Goal: Check status: Check status

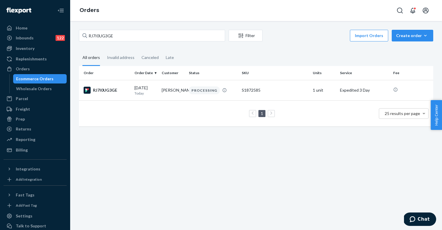
click at [100, 36] on input "RJ7I0UG3GE" at bounding box center [152, 36] width 146 height 12
click at [104, 34] on input "RJ7I0UG3GE" at bounding box center [152, 36] width 146 height 12
click at [25, 29] on div "Home" at bounding box center [22, 28] width 12 height 6
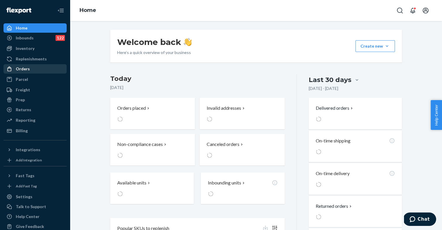
click at [29, 67] on div "Orders" at bounding box center [23, 69] width 14 height 6
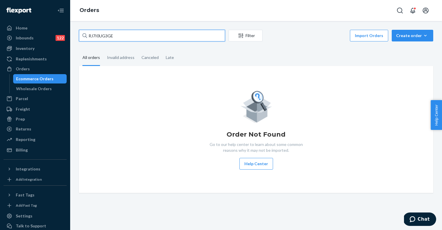
click at [105, 37] on input "RJ7I0UG3GE" at bounding box center [152, 36] width 146 height 12
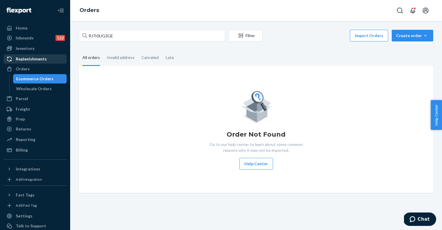
click at [22, 60] on div "Replenishments" at bounding box center [31, 59] width 31 height 6
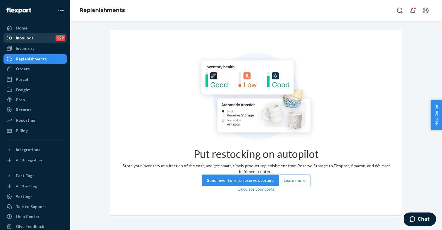
click at [23, 38] on div "Inbounds" at bounding box center [25, 38] width 18 height 6
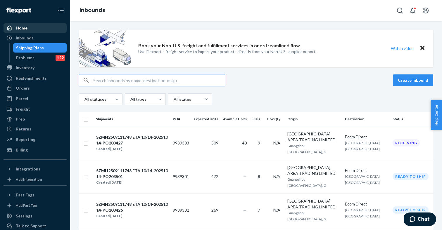
click at [22, 28] on div "Home" at bounding box center [22, 28] width 12 height 6
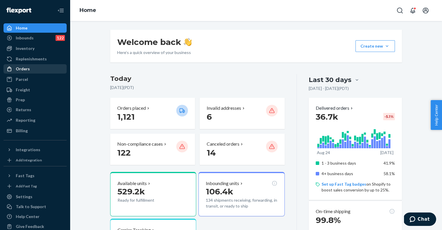
click at [24, 70] on div "Orders" at bounding box center [23, 69] width 14 height 6
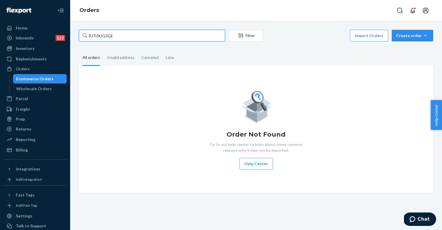
click at [105, 36] on input "RJ7I0UG3GE" at bounding box center [152, 36] width 146 height 12
click at [227, 53] on fieldset "All orders Invalid address Canceled Late" at bounding box center [256, 58] width 354 height 16
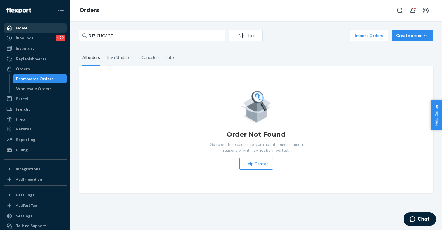
click at [43, 25] on div "Home" at bounding box center [35, 28] width 62 height 8
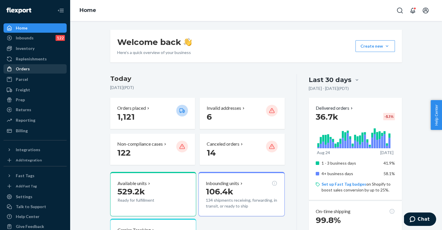
click at [31, 69] on div "Orders" at bounding box center [35, 69] width 62 height 8
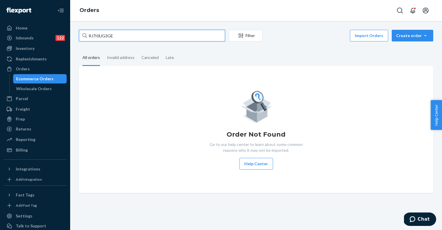
click at [114, 34] on input "RJ7I0UG3GE" at bounding box center [152, 36] width 146 height 12
type input "R"
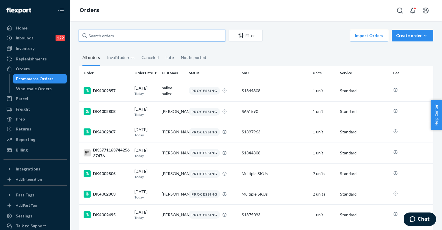
click at [148, 37] on input "text" at bounding box center [152, 36] width 146 height 12
paste input "RJ7I0UG3GE"
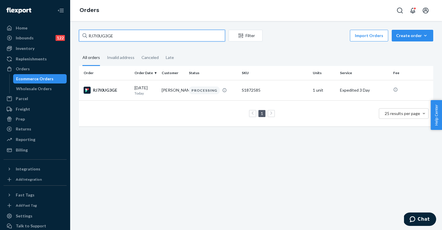
click at [101, 34] on input "RJ7I0UG3GE" at bounding box center [152, 36] width 146 height 12
paste input "DK3983856"
type input "DK3983856"
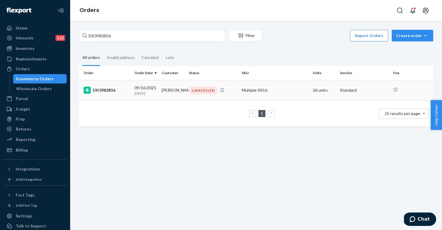
click at [131, 91] on td "DK3983856" at bounding box center [105, 90] width 53 height 20
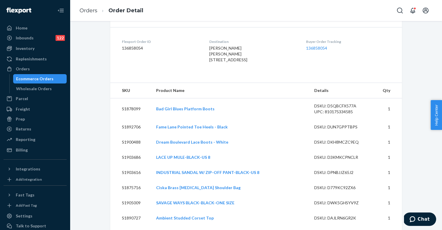
scroll to position [143, 0]
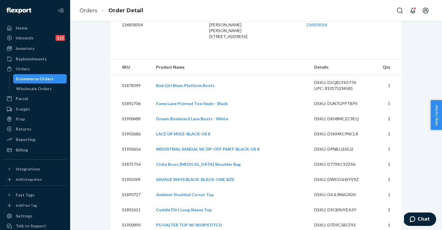
click at [129, 96] on td "S1878099" at bounding box center [130, 85] width 41 height 21
copy td "S1878099"
click at [196, 88] on link "Bad Girl Blues Platform Boots" at bounding box center [185, 85] width 58 height 5
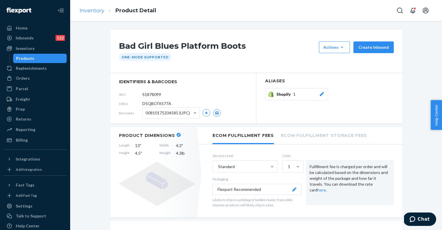
click at [97, 12] on link "Inventory" at bounding box center [91, 10] width 25 height 6
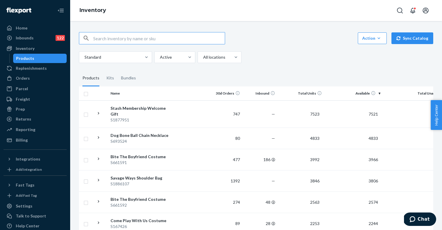
click at [148, 32] on input "text" at bounding box center [158, 38] width 131 height 12
type input "S1878099"
click at [41, 32] on link "Home" at bounding box center [35, 27] width 63 height 9
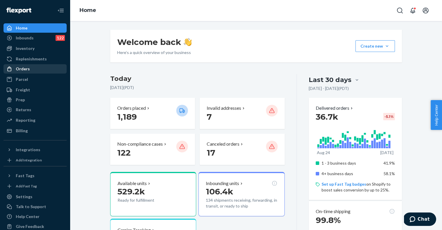
click at [29, 70] on div "Orders" at bounding box center [23, 69] width 14 height 6
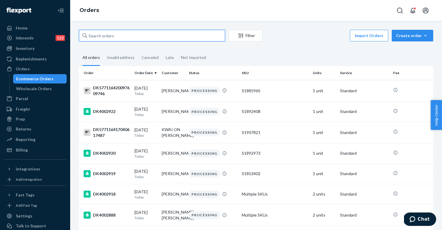
click at [105, 37] on input "text" at bounding box center [152, 36] width 146 height 12
paste input "DK3983856"
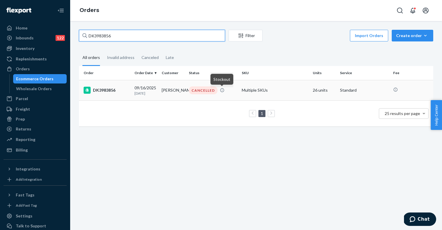
type input "DK3983856"
click at [221, 91] on icon at bounding box center [222, 90] width 5 height 5
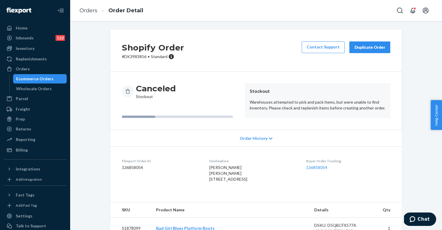
click at [258, 137] on span "Order History" at bounding box center [253, 138] width 28 height 6
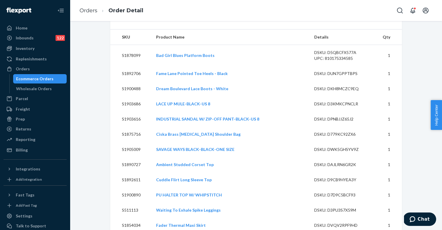
scroll to position [295, 0]
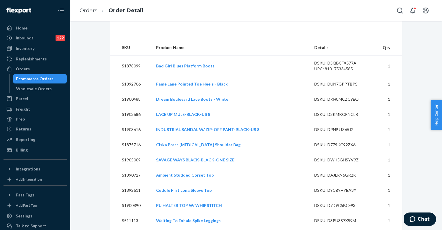
click at [132, 76] on td "S1878099" at bounding box center [130, 65] width 41 height 21
copy td "S1878099"
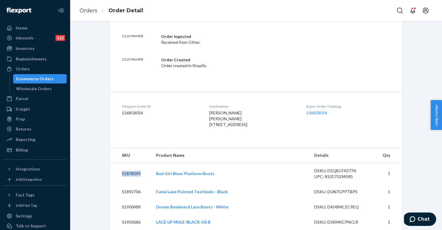
scroll to position [210, 0]
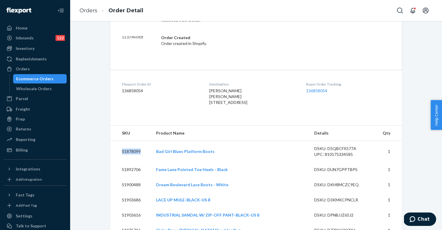
click at [133, 162] on td "S1878099" at bounding box center [130, 151] width 41 height 21
click at [132, 177] on td "S1892706" at bounding box center [130, 169] width 41 height 15
copy td "S1892706"
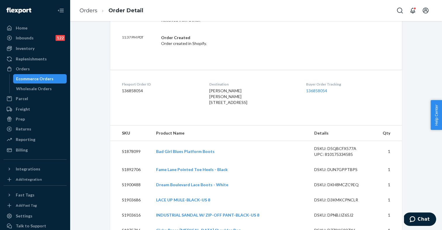
click at [131, 192] on td "S1900488" at bounding box center [130, 184] width 41 height 15
copy td "S1900488"
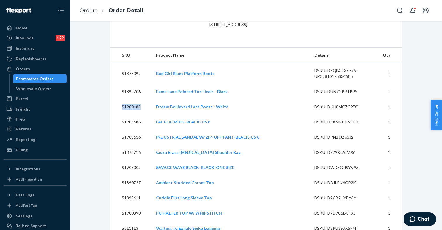
scroll to position [291, 0]
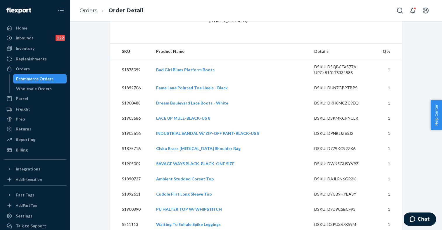
click at [135, 126] on td "S1903686" at bounding box center [130, 118] width 41 height 15
copy td "S1903686"
click at [134, 141] on td "S1903616" at bounding box center [130, 133] width 41 height 15
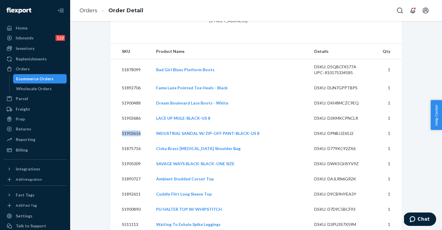
copy td "S1903616"
click at [133, 156] on td "S1875716" at bounding box center [130, 148] width 41 height 15
copy td "S1875716"
click at [134, 171] on td "S1905009" at bounding box center [130, 163] width 41 height 15
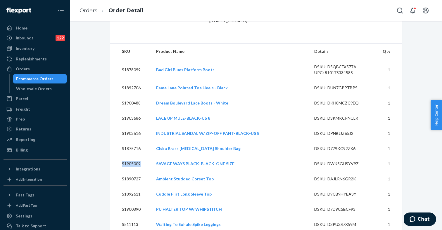
click at [134, 171] on td "S1905009" at bounding box center [130, 163] width 41 height 15
copy td "S1905009"
click at [129, 187] on td "S1890727" at bounding box center [130, 178] width 41 height 15
copy td "S1890727"
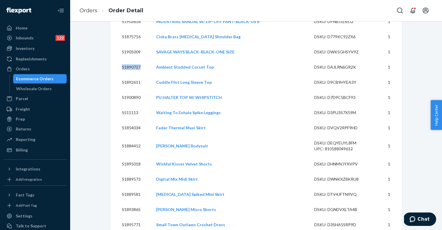
scroll to position [406, 0]
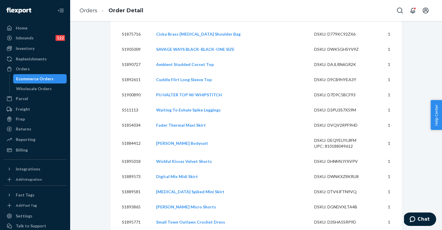
click at [133, 87] on td "S1892611" at bounding box center [130, 79] width 41 height 15
copy td "S1892611"
click at [132, 102] on td "S1900890" at bounding box center [130, 94] width 41 height 15
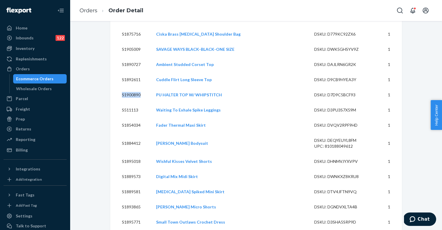
copy td "S1900890"
click at [130, 118] on td "S511113" at bounding box center [130, 109] width 41 height 15
click at [135, 133] on td "S1854034" at bounding box center [130, 125] width 41 height 15
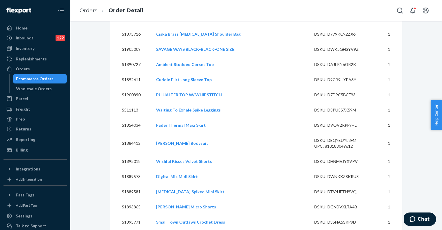
click at [131, 154] on td "S1884412" at bounding box center [130, 143] width 41 height 21
click at [128, 169] on td "S1895018" at bounding box center [130, 161] width 41 height 15
click at [134, 184] on td "S1889573" at bounding box center [130, 176] width 41 height 15
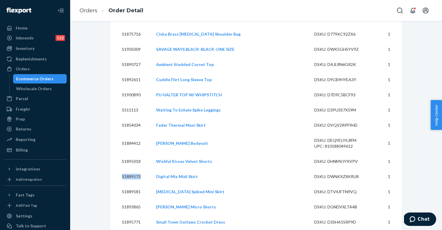
click at [134, 184] on td "S1889573" at bounding box center [130, 176] width 41 height 15
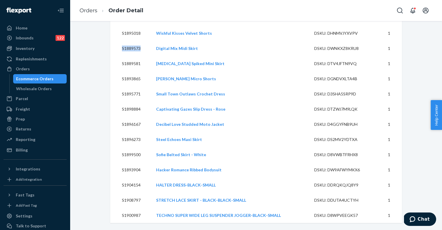
scroll to position [0, 0]
click at [131, 67] on td "S1889581" at bounding box center [130, 63] width 41 height 15
click at [132, 64] on td "S1889581" at bounding box center [130, 63] width 41 height 15
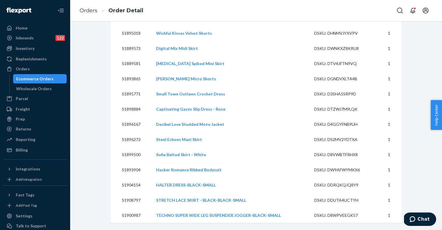
click at [135, 77] on td "S1893865" at bounding box center [130, 78] width 41 height 15
click at [127, 92] on td "S1895771" at bounding box center [130, 93] width 41 height 15
click at [135, 110] on td "S1898884" at bounding box center [130, 109] width 41 height 15
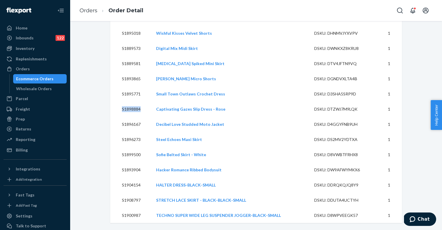
click at [135, 110] on td "S1898884" at bounding box center [130, 109] width 41 height 15
click at [133, 126] on td "S1896167" at bounding box center [130, 124] width 41 height 15
click at [135, 138] on td "S1896273" at bounding box center [130, 139] width 41 height 15
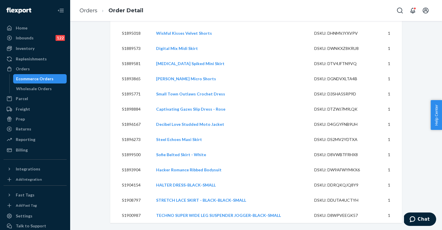
click at [136, 156] on td "S1899500" at bounding box center [130, 154] width 41 height 15
click at [135, 172] on td "S1893904" at bounding box center [130, 169] width 41 height 15
click at [134, 185] on td "S1904154" at bounding box center [130, 185] width 41 height 15
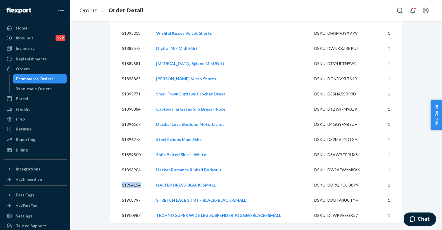
click at [134, 185] on td "S1904154" at bounding box center [130, 185] width 41 height 15
click at [129, 199] on td "S1908797" at bounding box center [130, 200] width 41 height 15
click at [130, 213] on td "S1900987" at bounding box center [130, 215] width 41 height 15
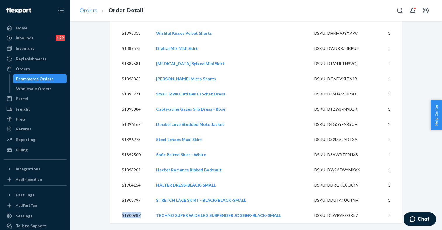
click at [92, 11] on link "Orders" at bounding box center [88, 10] width 18 height 6
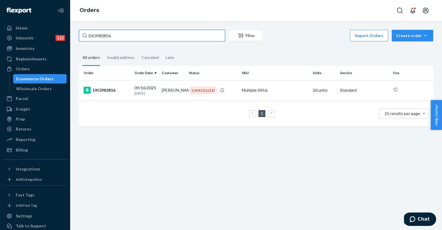
click at [104, 35] on input "DK3983856" at bounding box center [152, 36] width 146 height 12
paste input "S1900987"
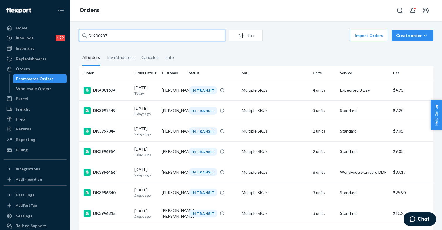
click at [101, 36] on input "S1900987" at bounding box center [152, 36] width 146 height 12
paste input "DK3983856"
type input "DK3983856"
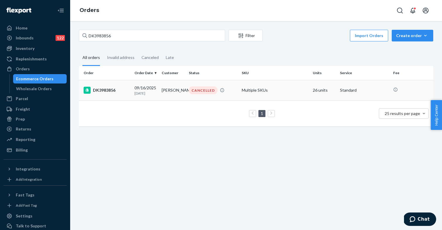
click at [133, 94] on td "09/16/2025 7 days ago" at bounding box center [145, 90] width 27 height 20
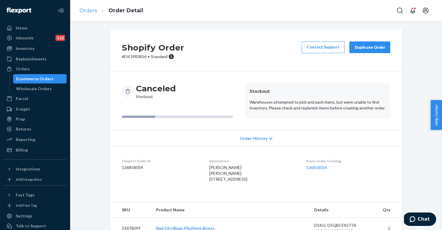
click at [91, 11] on link "Orders" at bounding box center [88, 10] width 18 height 6
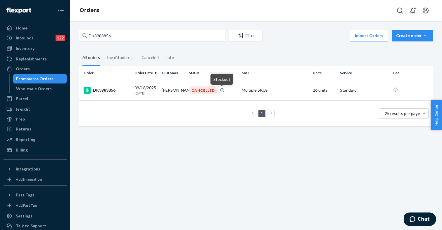
click at [208, 123] on div "1 25 results per page" at bounding box center [256, 113] width 345 height 19
click at [102, 35] on input "DK3983856" at bounding box center [152, 36] width 146 height 12
click at [35, 38] on div "Inbounds 122" at bounding box center [35, 38] width 62 height 8
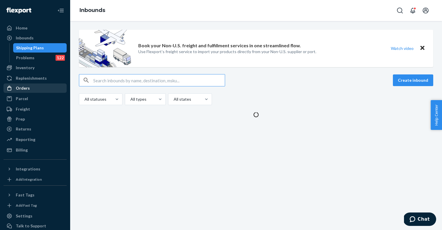
click at [28, 88] on div "Orders" at bounding box center [23, 88] width 14 height 6
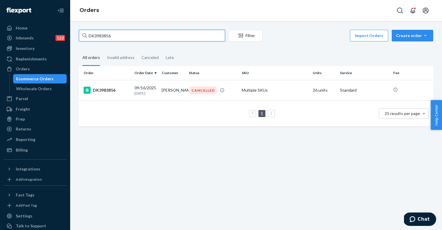
click at [122, 36] on input "DK3983856" at bounding box center [152, 36] width 146 height 12
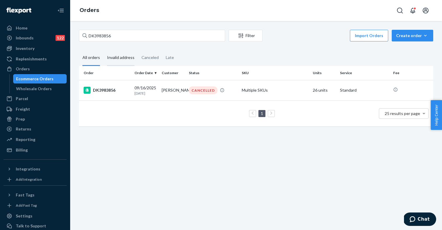
click at [121, 56] on div "Invalid address" at bounding box center [120, 58] width 27 height 16
click at [103, 50] on input "Invalid address" at bounding box center [103, 50] width 0 height 0
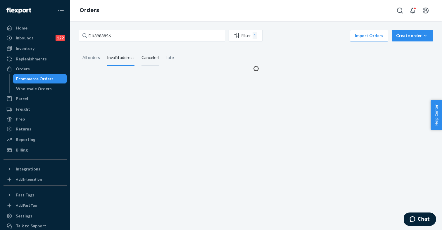
click at [153, 57] on div "Canceled" at bounding box center [149, 58] width 17 height 16
click at [138, 50] on input "Canceled" at bounding box center [138, 50] width 0 height 0
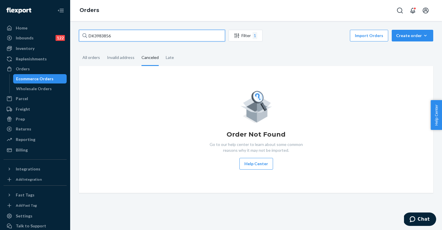
click at [128, 34] on input "DK3983856" at bounding box center [152, 36] width 146 height 12
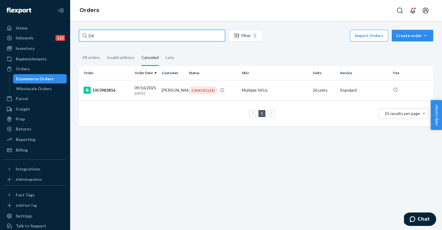
type input "D"
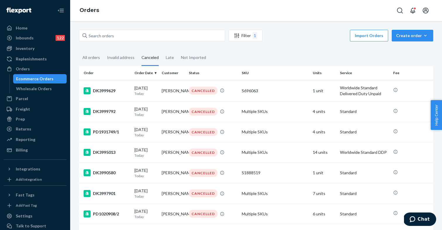
click at [218, 51] on fieldset "All orders Invalid address Canceled Late Not Imported" at bounding box center [256, 58] width 354 height 16
click at [168, 32] on input "text" at bounding box center [152, 36] width 146 height 12
click at [34, 38] on div "Inbounds 122" at bounding box center [35, 38] width 62 height 8
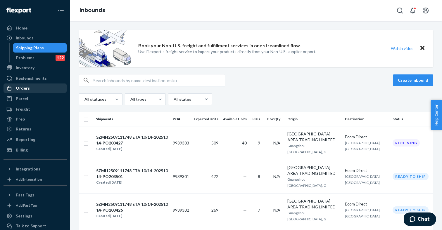
click at [32, 89] on div "Orders" at bounding box center [35, 88] width 62 height 8
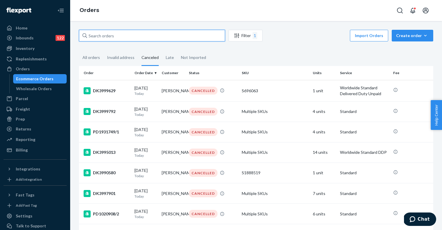
click at [102, 38] on input "text" at bounding box center [152, 36] width 146 height 12
paste input "DK3983856"
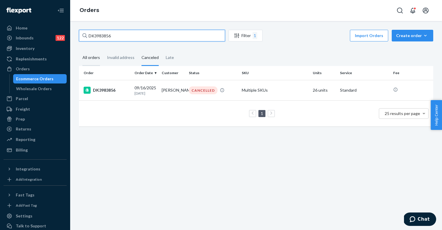
type input "DK3983856"
click at [94, 56] on div "All orders" at bounding box center [91, 58] width 18 height 16
click at [79, 50] on input "All orders" at bounding box center [79, 50] width 0 height 0
click at [159, 38] on input "DK3983856" at bounding box center [152, 36] width 146 height 12
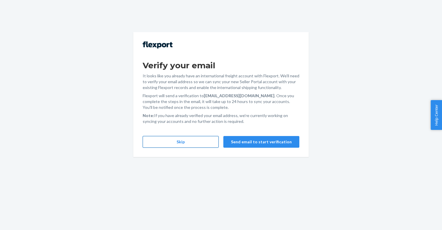
click at [189, 139] on button "Skip" at bounding box center [180, 142] width 76 height 12
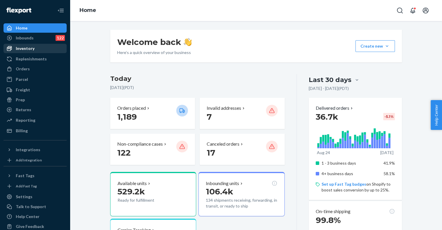
click at [32, 48] on div "Inventory" at bounding box center [25, 49] width 19 height 6
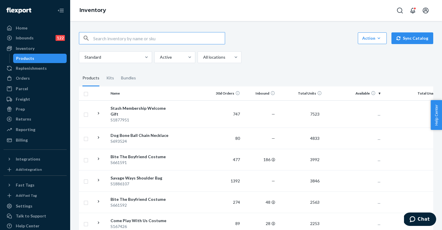
click at [116, 33] on input "text" at bounding box center [158, 38] width 131 height 12
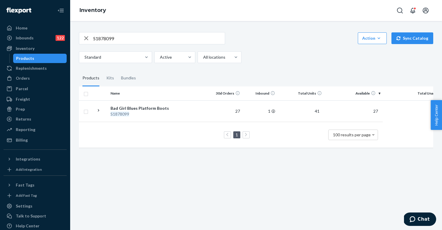
click at [100, 32] on input "S1878099" at bounding box center [158, 38] width 131 height 12
paste input "92706"
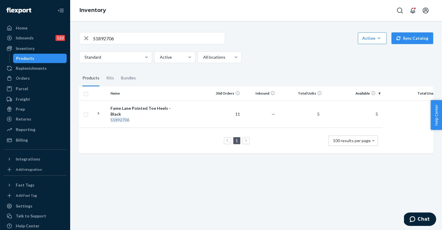
click at [110, 32] on input "S1892706" at bounding box center [158, 38] width 131 height 12
paste input "900488"
click at [105, 32] on input "S1900488" at bounding box center [158, 38] width 131 height 12
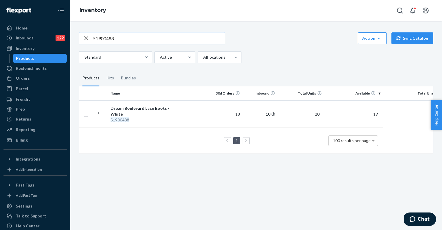
paste input "3686"
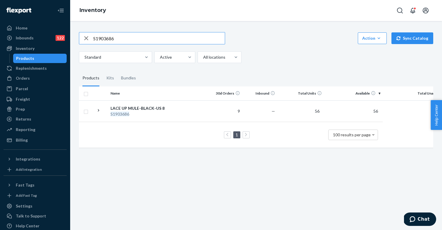
click at [103, 33] on input "S1903686" at bounding box center [158, 38] width 131 height 12
paste input "1"
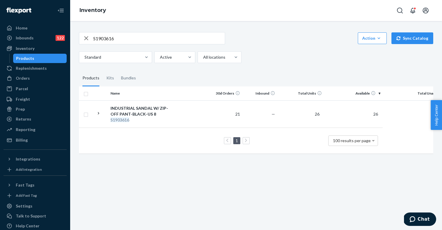
click at [101, 32] on input "S1903616" at bounding box center [158, 38] width 131 height 12
paste input "8757"
click at [104, 32] on input "S1875716" at bounding box center [158, 38] width 131 height 12
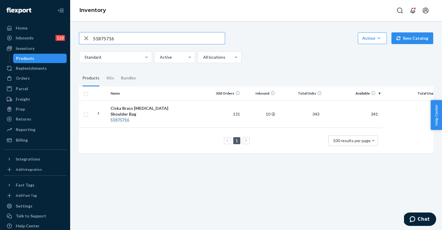
paste input "905009"
click at [100, 32] on input "S1905009" at bounding box center [158, 38] width 131 height 12
drag, startPoint x: 100, startPoint y: 32, endPoint x: 122, endPoint y: 32, distance: 21.6
click at [122, 32] on input "S1905009" at bounding box center [158, 38] width 131 height 12
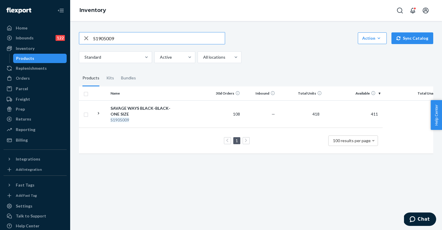
click at [107, 32] on input "S1905009" at bounding box center [158, 38] width 131 height 12
paste input "890727"
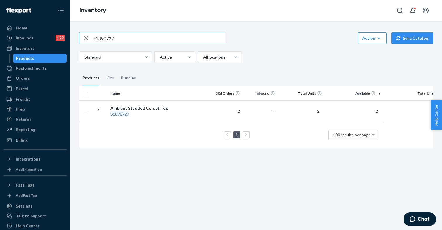
click at [103, 32] on input "S1890727" at bounding box center [158, 38] width 131 height 12
paste input "2611"
click at [99, 32] on input "S1892611" at bounding box center [158, 38] width 131 height 12
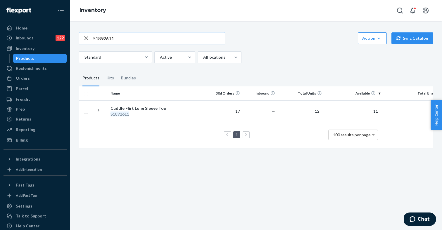
paste input "900890"
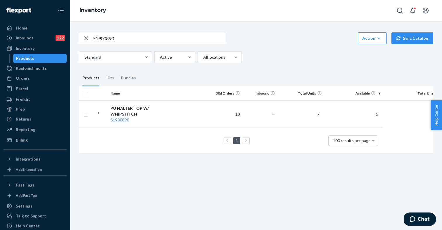
click at [104, 35] on input "S1900890" at bounding box center [158, 38] width 131 height 12
paste input "511113"
click at [98, 32] on input "S511113" at bounding box center [158, 38] width 131 height 12
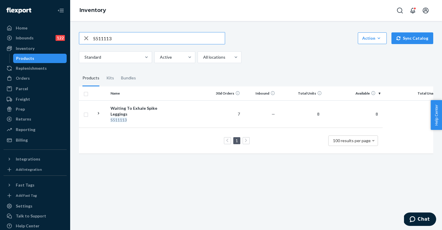
paste input "1854034"
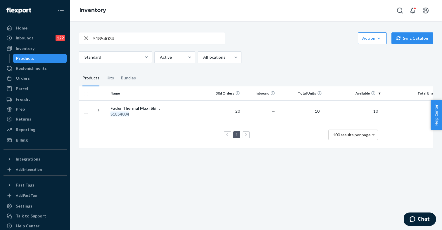
click at [105, 32] on input "S1854034" at bounding box center [158, 38] width 131 height 12
paste input "84412"
click at [103, 34] on input "S1884412" at bounding box center [158, 38] width 131 height 12
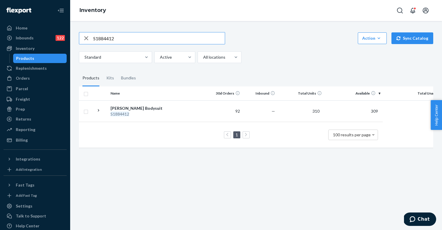
paste input "95018"
click at [104, 32] on input "S1895018" at bounding box center [158, 38] width 131 height 12
paste input "89573"
click at [106, 33] on input "S1889573" at bounding box center [158, 38] width 131 height 12
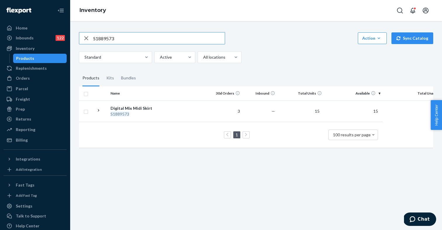
click at [106, 33] on input "S1889573" at bounding box center [158, 38] width 131 height 12
paste input "81"
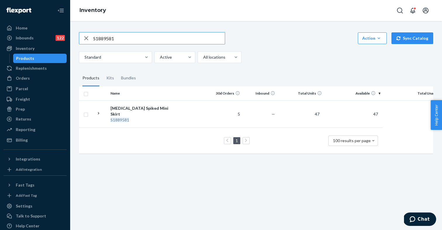
click at [104, 32] on input "S1889581" at bounding box center [158, 38] width 131 height 12
paste input "93865"
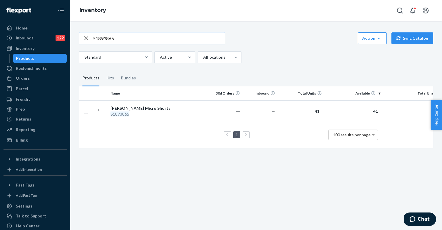
click at [104, 32] on input "S1893865" at bounding box center [158, 38] width 131 height 12
paste input "5771"
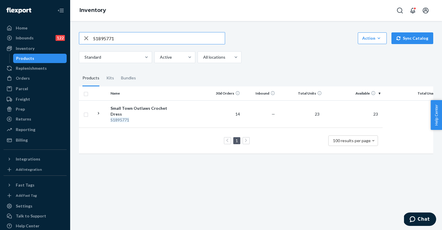
click at [97, 32] on input "S1895771" at bounding box center [158, 38] width 131 height 12
paste input "8884"
click at [100, 32] on input "S1898884" at bounding box center [158, 38] width 131 height 12
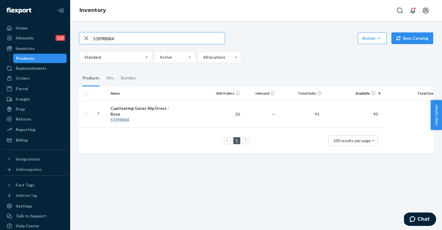
paste input "6167"
click at [101, 32] on input "S1896167" at bounding box center [158, 38] width 131 height 12
paste input "273"
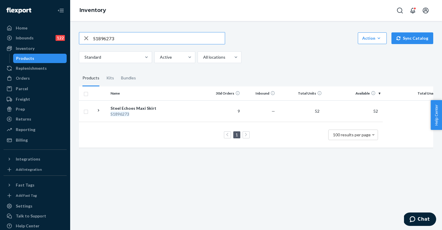
click at [103, 32] on input "S1896273" at bounding box center [158, 38] width 131 height 12
paste input "9500"
click at [100, 32] on input "S1899500" at bounding box center [158, 38] width 131 height 12
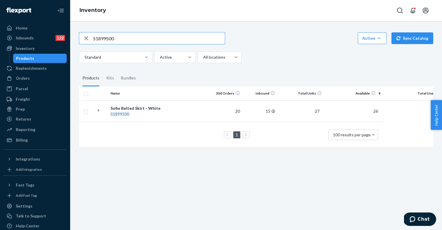
paste input "3904"
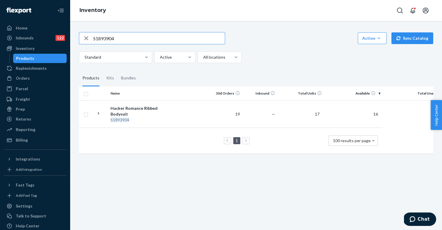
click at [104, 33] on input "S1893904" at bounding box center [158, 38] width 131 height 12
paste input "90415"
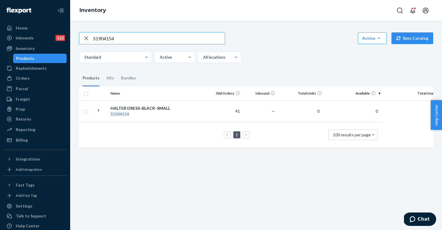
click at [106, 32] on input "S1904154" at bounding box center [158, 38] width 131 height 12
click at [102, 34] on input "S1904154" at bounding box center [158, 38] width 131 height 12
paste input "8797"
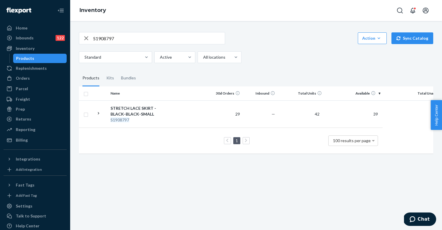
click at [100, 32] on input "S1908797" at bounding box center [158, 38] width 131 height 12
paste input "098"
type input "S1900987"
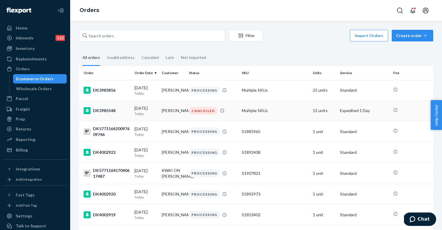
click at [160, 116] on td "Natalie Saidi" at bounding box center [172, 110] width 27 height 20
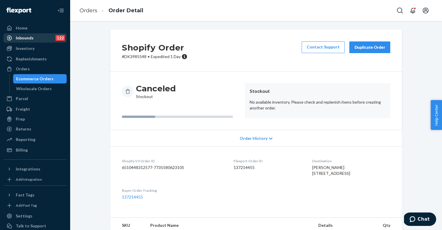
click at [40, 38] on div "Inbounds 122" at bounding box center [35, 38] width 62 height 8
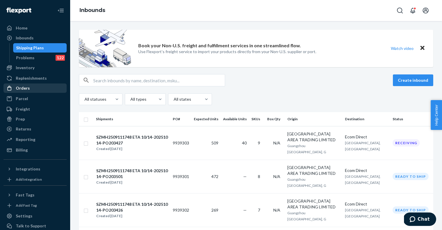
click at [34, 88] on div "Orders" at bounding box center [35, 88] width 62 height 8
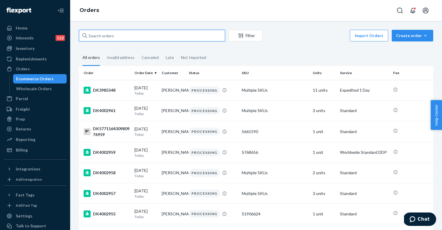
click at [122, 36] on input "text" at bounding box center [152, 36] width 146 height 12
paste input "RJ7I0UG3GE"
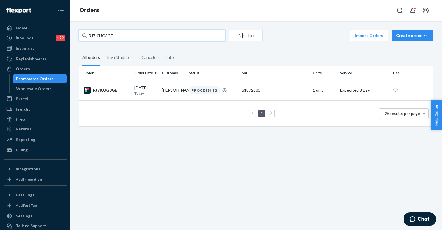
click at [96, 35] on input "RJ7I0UG3GE" at bounding box center [152, 36] width 146 height 12
paste input "DK3983856"
type input "DK3983856"
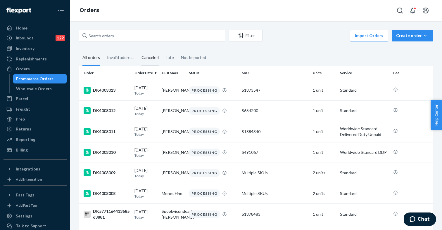
click at [143, 59] on div "Canceled" at bounding box center [149, 58] width 17 height 16
click at [138, 50] on input "Canceled" at bounding box center [138, 50] width 0 height 0
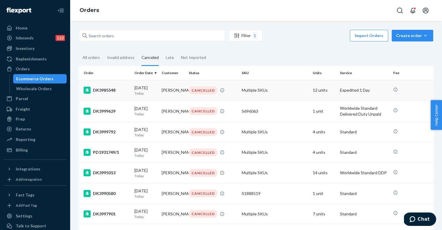
click at [150, 89] on div "09/23/2025 Today" at bounding box center [145, 90] width 22 height 11
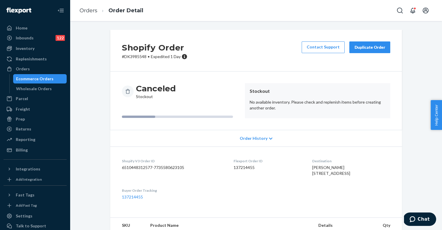
click at [136, 55] on p "# DK3985548 • Expedited 1 Day" at bounding box center [154, 57] width 65 height 6
copy p "DK3985548"
click at [28, 81] on div "Ecommerce Orders" at bounding box center [34, 79] width 37 height 6
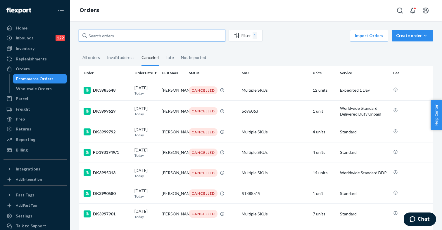
click at [108, 36] on input "text" at bounding box center [152, 36] width 146 height 12
paste input "DK3985548"
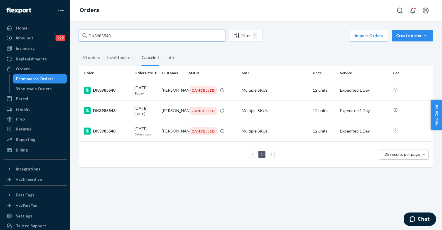
type input "DK3985548"
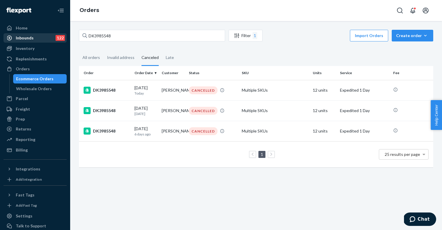
click at [36, 39] on div "Inbounds 122" at bounding box center [35, 38] width 62 height 8
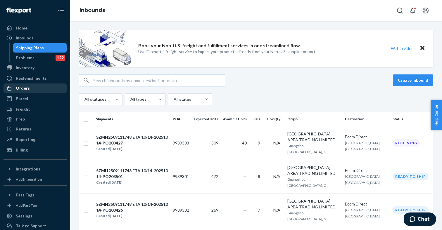
click at [33, 88] on div "Orders" at bounding box center [35, 88] width 62 height 8
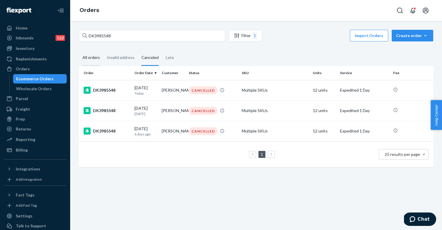
click at [93, 55] on div "All orders" at bounding box center [91, 58] width 18 height 16
click at [79, 50] on input "All orders" at bounding box center [79, 50] width 0 height 0
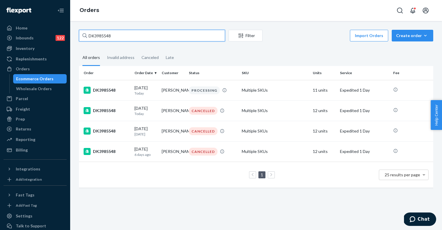
click at [136, 35] on input "DK3985548" at bounding box center [152, 36] width 146 height 12
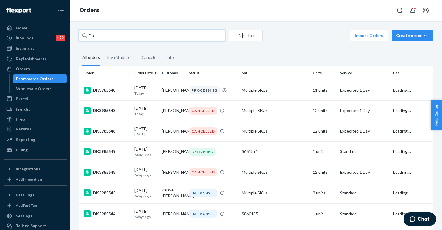
type input "D"
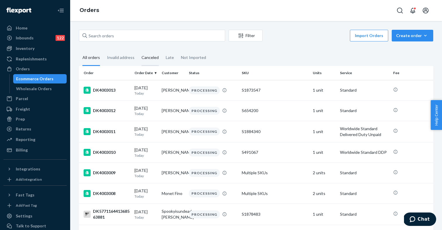
click at [152, 55] on div "Canceled" at bounding box center [149, 58] width 17 height 16
click at [138, 50] on input "Canceled" at bounding box center [138, 50] width 0 height 0
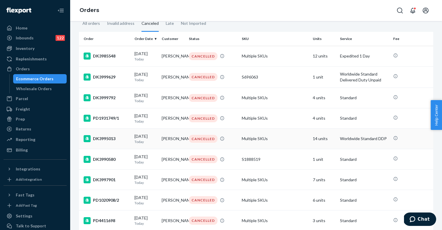
scroll to position [10, 0]
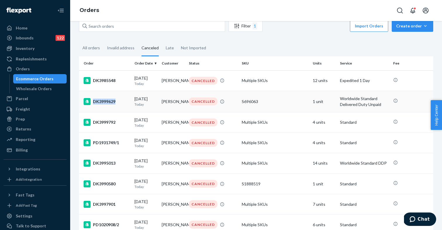
copy div "DK3999629"
click at [112, 29] on input "text" at bounding box center [152, 26] width 146 height 12
paste input "DK3999629"
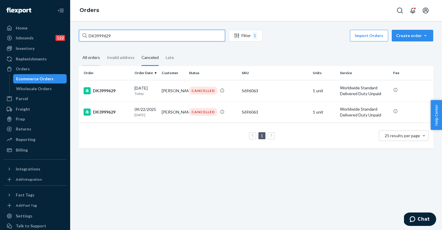
type input "DK3999629"
click at [93, 58] on div "All orders" at bounding box center [91, 58] width 18 height 16
click at [79, 50] on input "All orders" at bounding box center [79, 50] width 0 height 0
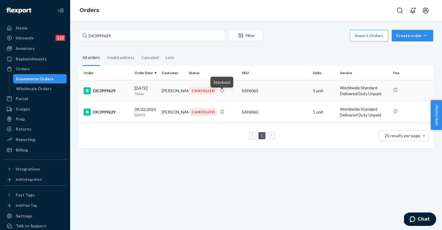
click at [248, 94] on div "S696063" at bounding box center [274, 91] width 66 height 6
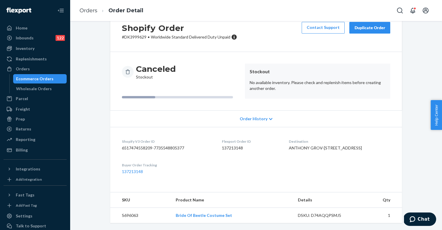
scroll to position [43, 0]
click at [203, 216] on link "Bride Of Beetle Costume Set" at bounding box center [203, 215] width 56 height 5
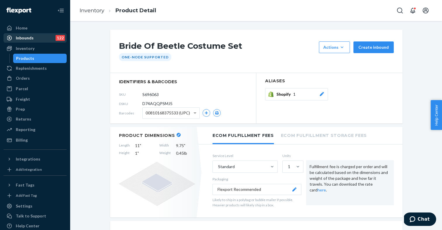
click at [29, 37] on div "Inbounds" at bounding box center [25, 38] width 18 height 6
